Goal: Task Accomplishment & Management: Manage account settings

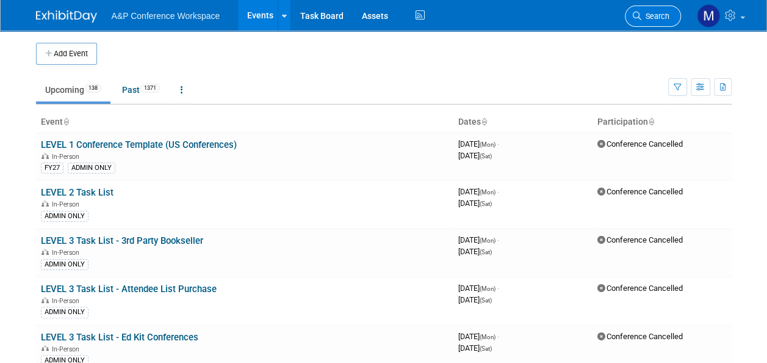
click at [671, 10] on link "Search" at bounding box center [653, 15] width 56 height 21
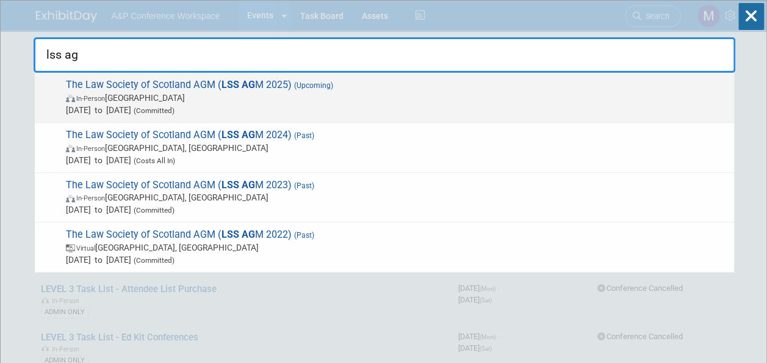
type input "lss ag"
click at [250, 84] on strong "LSS AG" at bounding box center [239, 85] width 34 height 12
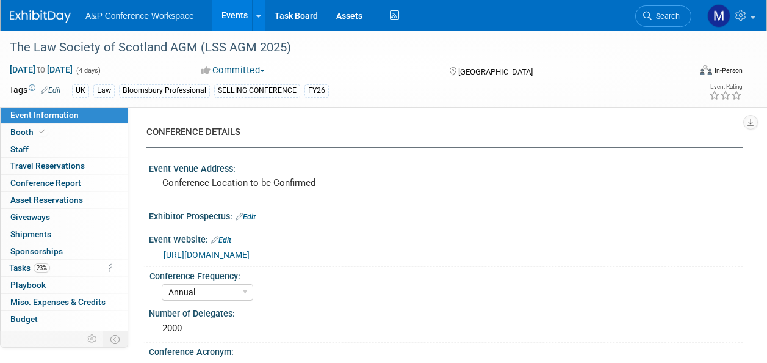
select select "Annual"
select select "Level 1"
select select "In-Person Booth"
select select "Law"
select select "Bloomsbury Professional"
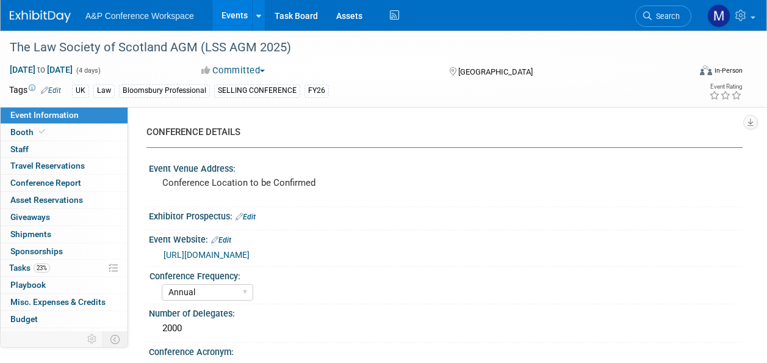
select select "Matt Hambridge"
select select "Karen Reid"
select select "Networking/Commissioning"
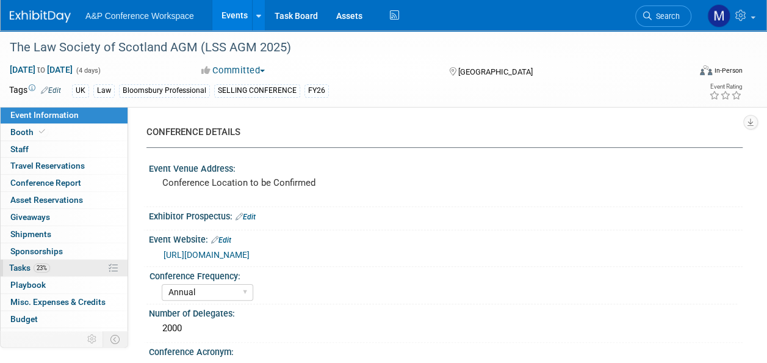
click at [55, 264] on link "23% Tasks 23%" at bounding box center [64, 267] width 127 height 16
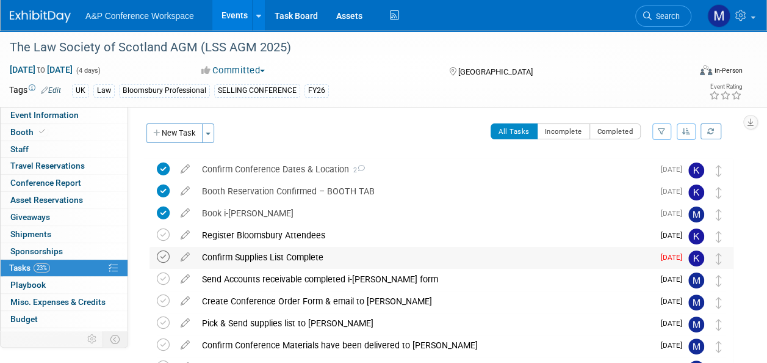
click at [165, 256] on icon at bounding box center [163, 256] width 13 height 13
click at [241, 258] on div "Confirm Supplies List Complete" at bounding box center [425, 257] width 458 height 21
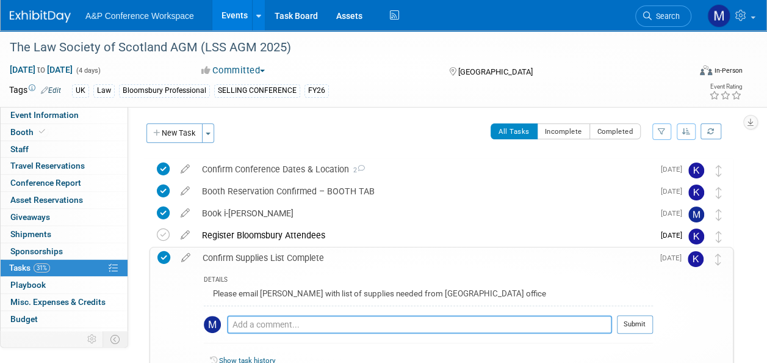
click at [288, 316] on textarea at bounding box center [419, 324] width 385 height 18
type textarea "Just a tablecloth"
click at [627, 323] on button "Submit" at bounding box center [635, 324] width 36 height 18
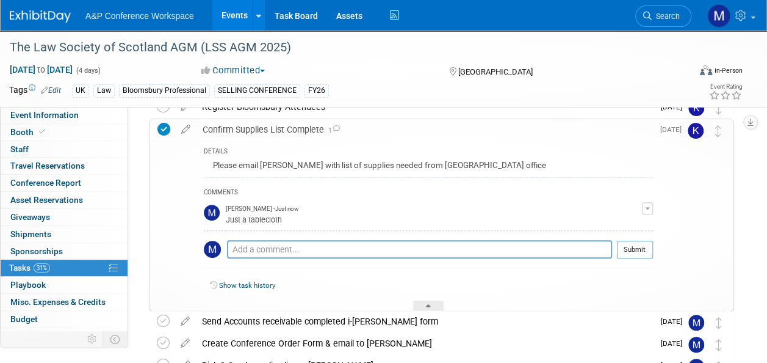
scroll to position [183, 0]
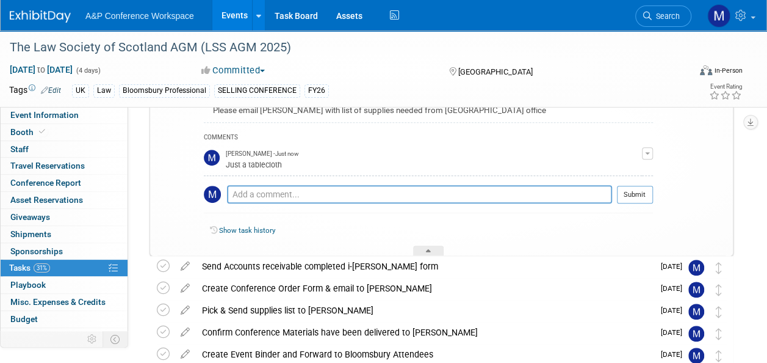
click at [422, 251] on div at bounding box center [428, 250] width 31 height 10
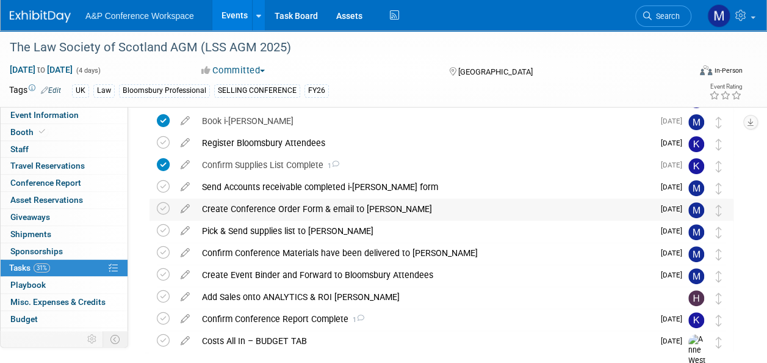
scroll to position [34, 0]
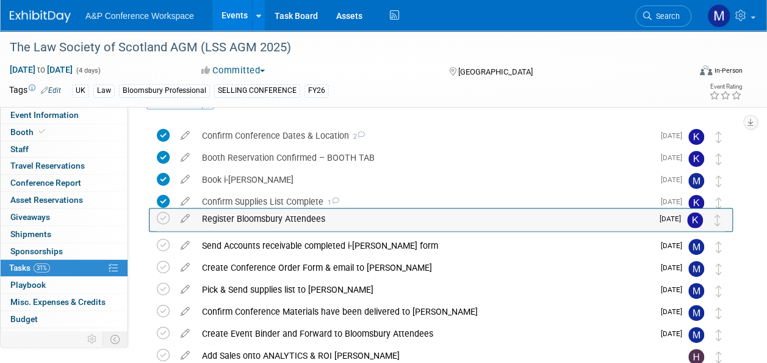
drag, startPoint x: 721, startPoint y: 203, endPoint x: 721, endPoint y: 220, distance: 17.1
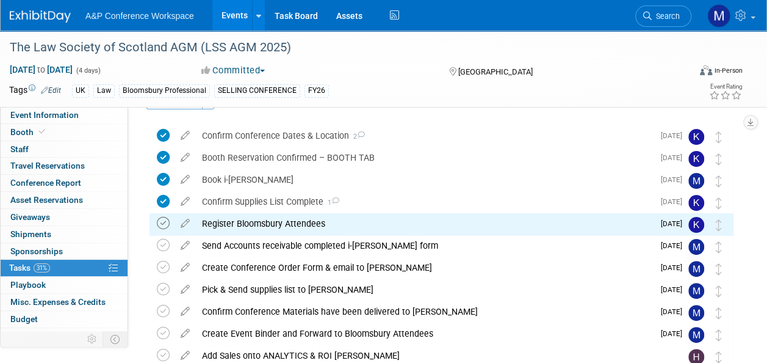
click at [167, 223] on icon at bounding box center [163, 223] width 13 height 13
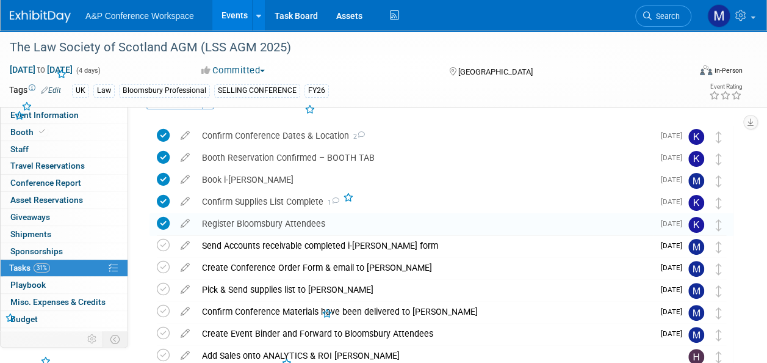
click at [275, 223] on div "Register Bloomsbury Attendees" at bounding box center [425, 223] width 458 height 21
click at [186, 244] on icon at bounding box center [185, 242] width 21 height 15
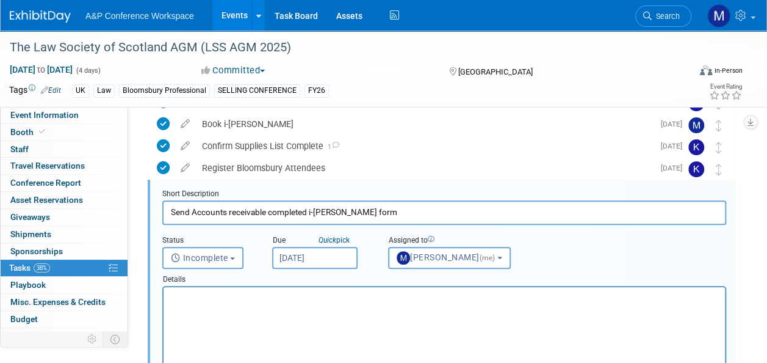
scroll to position [0, 0]
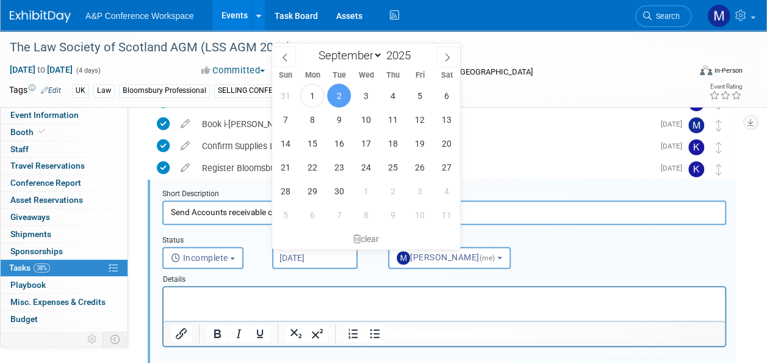
click at [316, 261] on input "Sep 2, 2025" at bounding box center [314, 258] width 85 height 22
click at [374, 96] on span "3" at bounding box center [366, 96] width 24 height 24
type input "Sep 3, 2025"
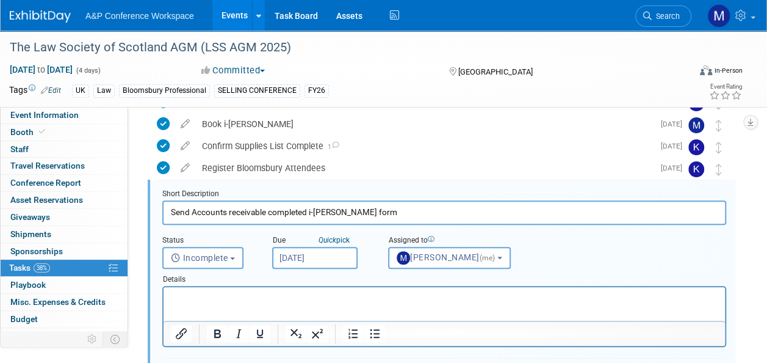
click at [331, 295] on p "Rich Text Area. Press ALT-0 for help." at bounding box center [444, 298] width 547 height 12
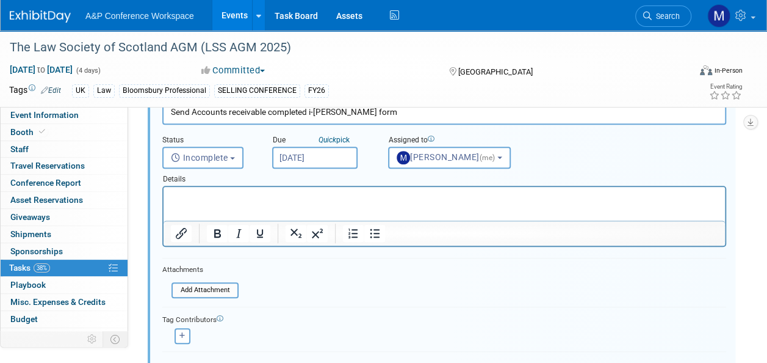
scroll to position [272, 0]
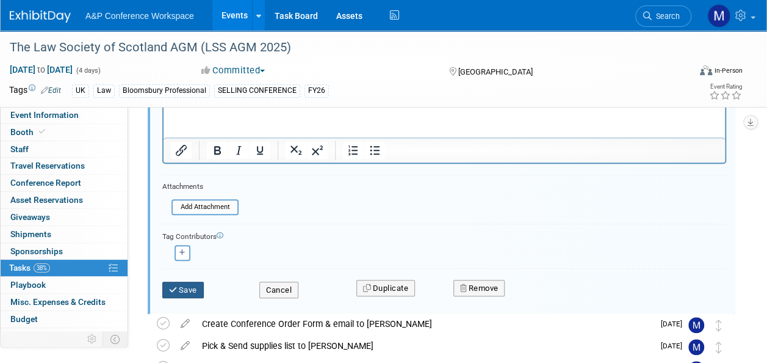
click at [187, 287] on button "Save" at bounding box center [183, 289] width 42 height 17
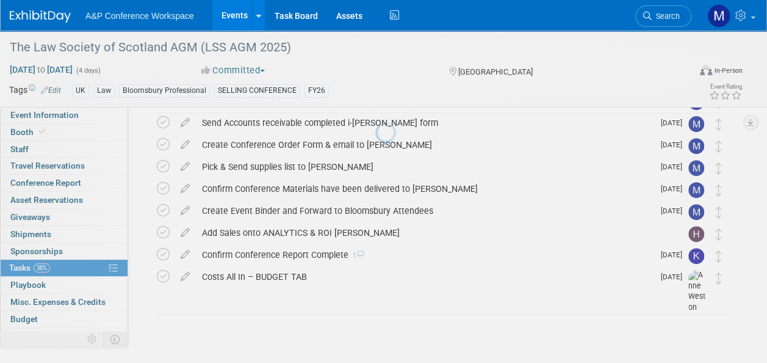
scroll to position [156, 0]
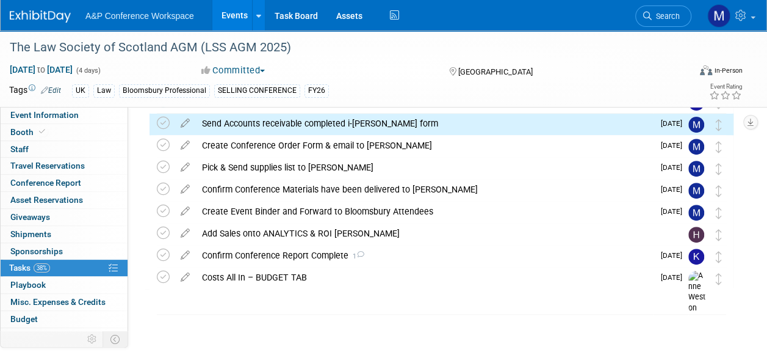
click at [79, 114] on link "Event Information" at bounding box center [64, 115] width 127 height 16
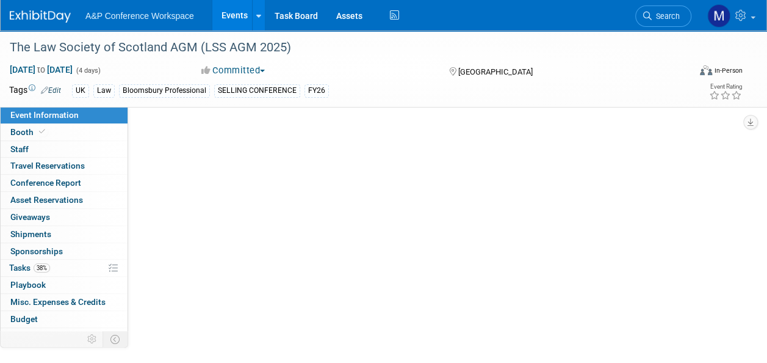
select select "Annual"
select select "Level 1"
select select "In-Person Booth"
select select "Law"
select select "Bloomsbury Professional"
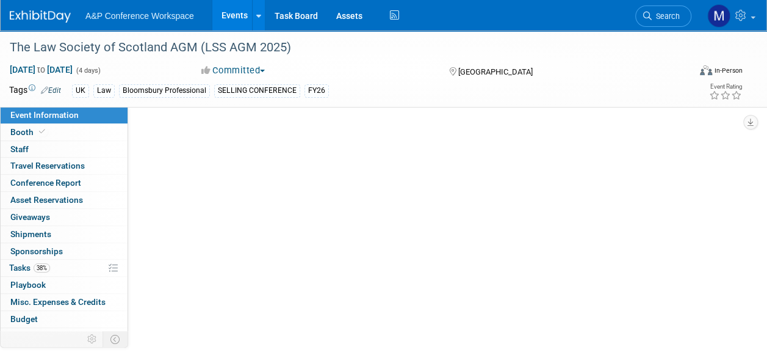
select select "Matt Hambridge"
select select "Karen Reid"
select select "Networking/Commissioning"
